Goal: Navigation & Orientation: Find specific page/section

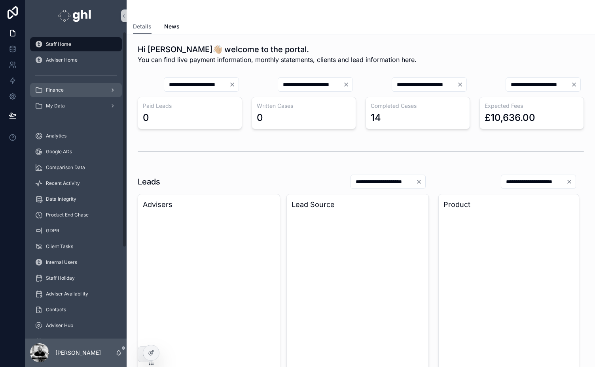
click at [54, 92] on span "Finance" at bounding box center [55, 90] width 18 height 6
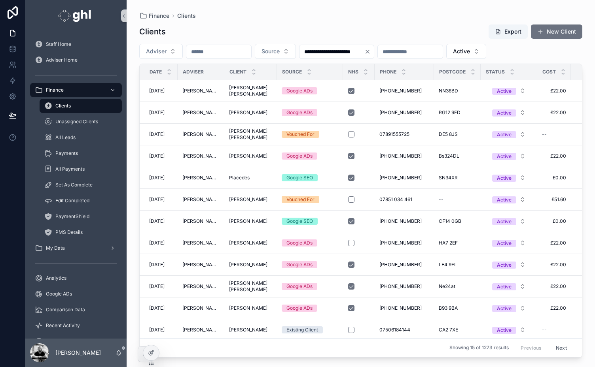
click at [216, 47] on input "scrollable content" at bounding box center [218, 51] width 65 height 11
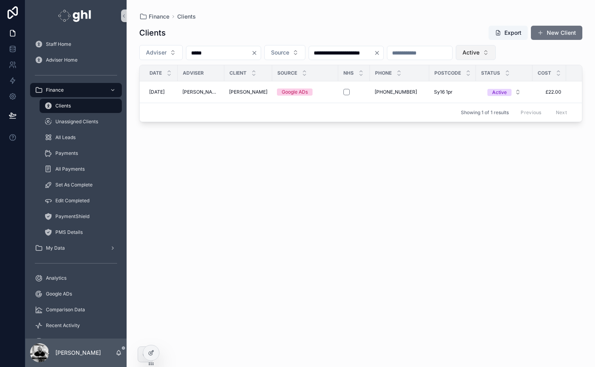
type input "*****"
click at [479, 52] on span "Active" at bounding box center [470, 53] width 17 height 8
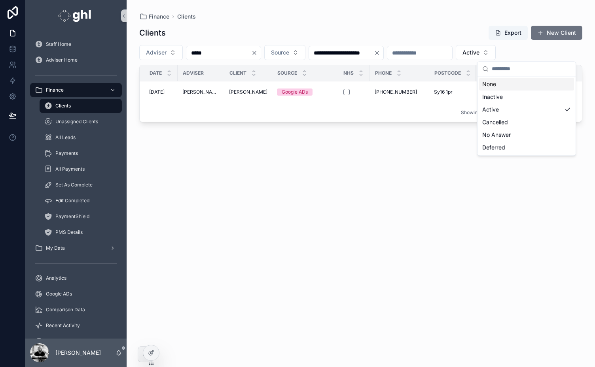
click at [496, 83] on div "None" at bounding box center [526, 84] width 95 height 13
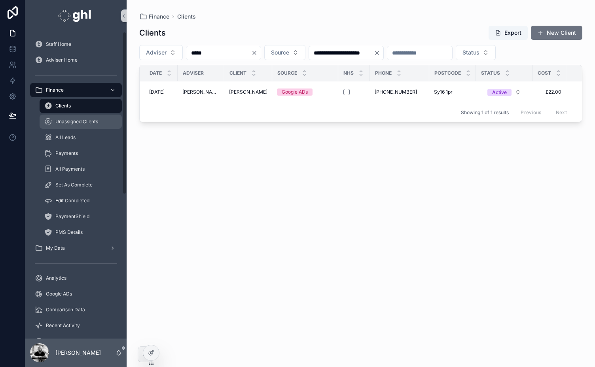
click at [74, 121] on span "Unassigned Clients" at bounding box center [76, 122] width 43 height 6
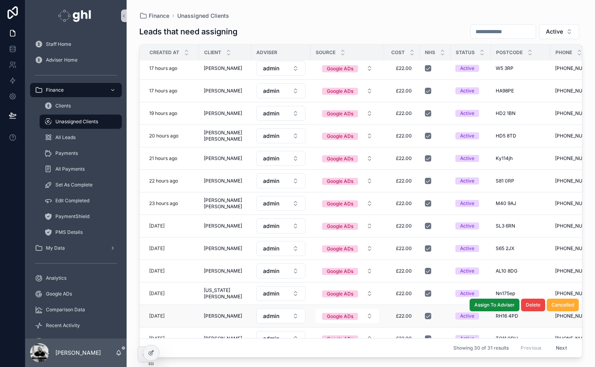
scroll to position [226, 0]
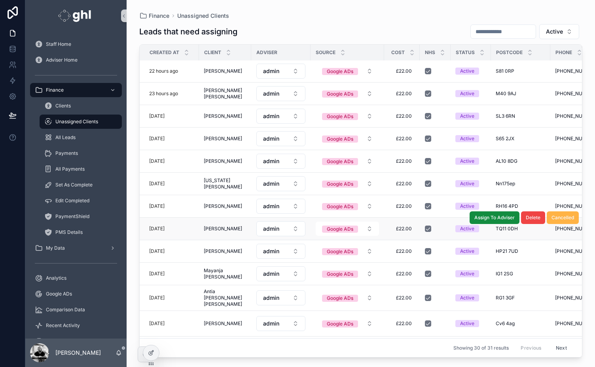
click at [558, 215] on span "Cancelled" at bounding box center [562, 218] width 23 height 6
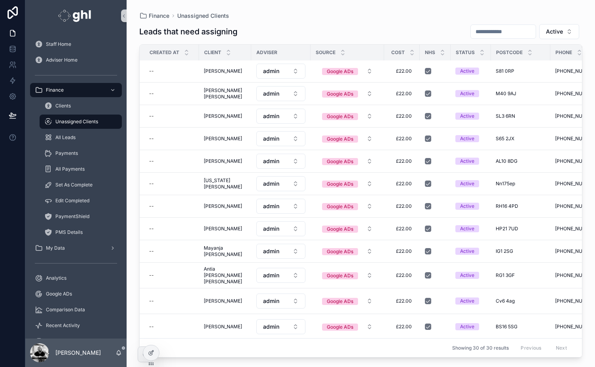
click at [556, 142] on td "[PHONE_NUMBER] [PHONE_NUMBER]" at bounding box center [579, 139] width 59 height 23
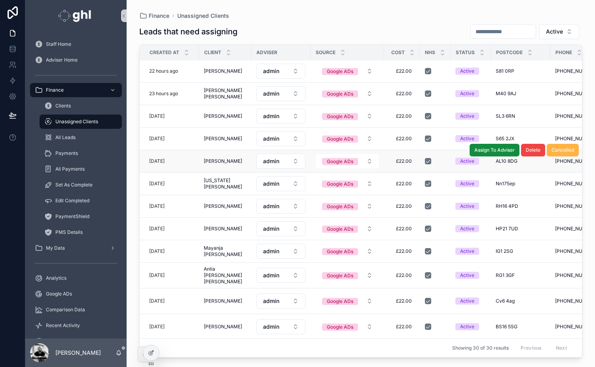
click at [553, 147] on span "Cancelled" at bounding box center [562, 150] width 23 height 6
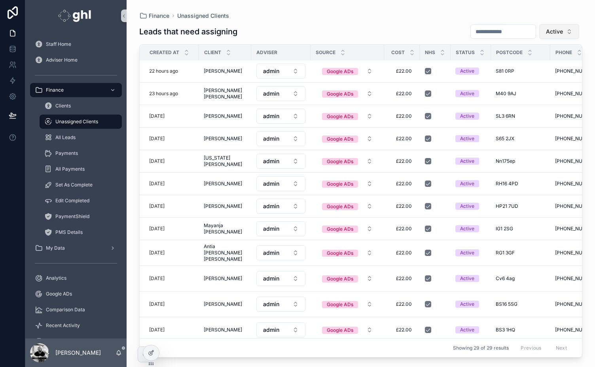
click at [556, 32] on span "Active" at bounding box center [554, 32] width 17 height 8
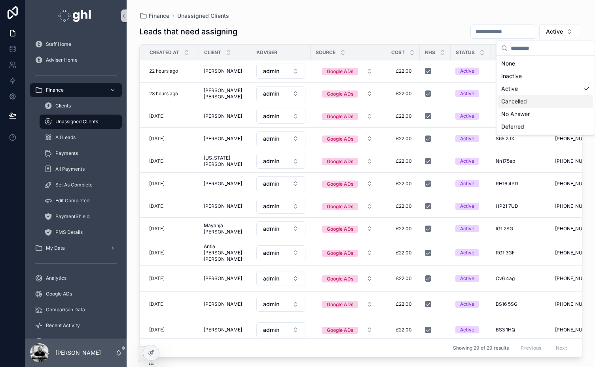
click at [510, 100] on div "Cancelled" at bounding box center [545, 101] width 95 height 13
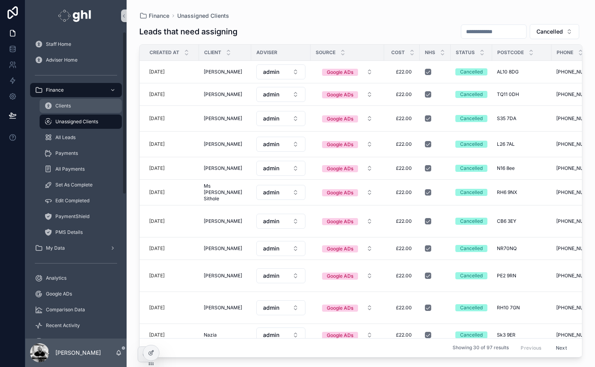
click at [60, 102] on div "Clients" at bounding box center [80, 106] width 73 height 13
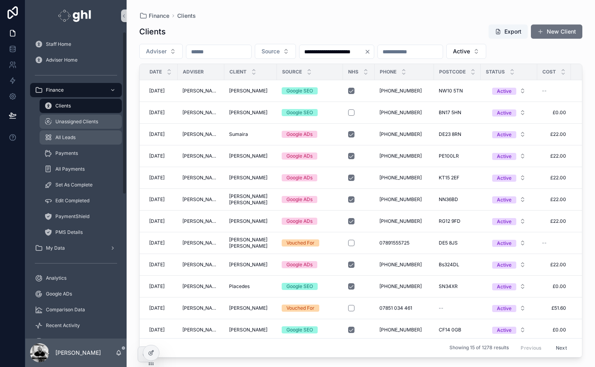
click at [66, 119] on span "Unassigned Clients" at bounding box center [76, 122] width 43 height 6
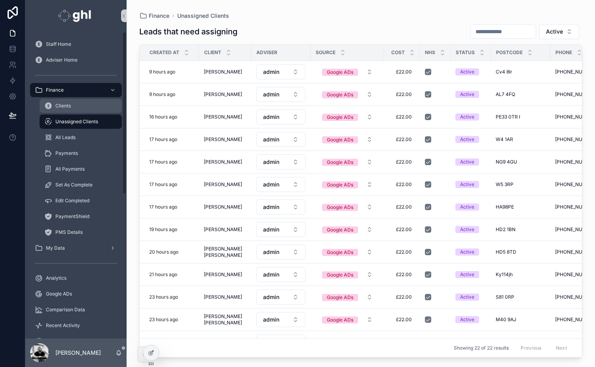
click at [60, 111] on div "Clients" at bounding box center [80, 106] width 73 height 13
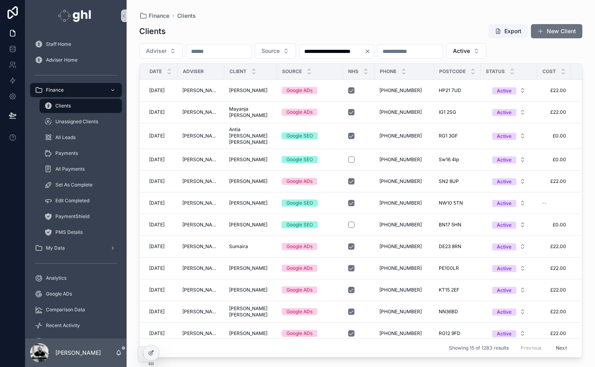
click at [395, 27] on div "Clients Export New Client" at bounding box center [360, 31] width 443 height 15
click at [51, 278] on span "Analytics" at bounding box center [56, 278] width 21 height 6
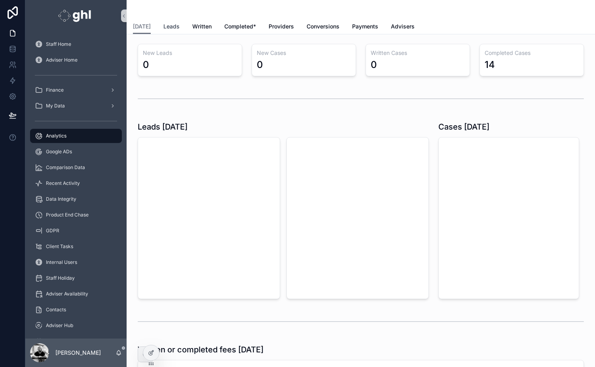
click at [172, 26] on span "Leads" at bounding box center [171, 27] width 16 height 8
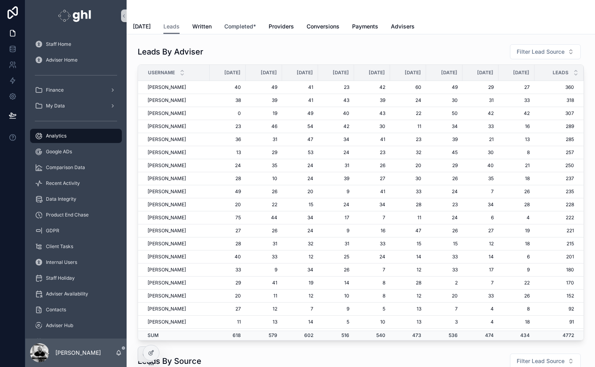
click at [231, 27] on span "Completed*" at bounding box center [240, 27] width 32 height 8
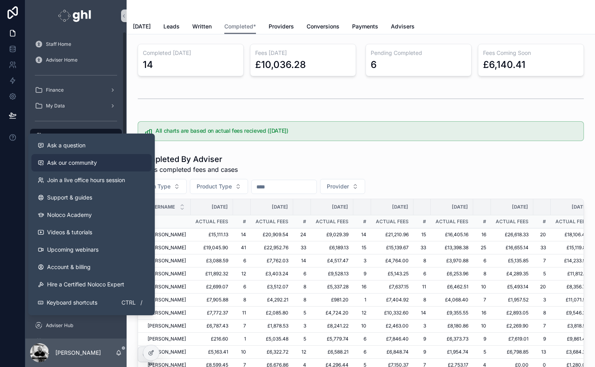
click at [70, 161] on span "Ask our community" at bounding box center [72, 163] width 50 height 8
